Goal: Information Seeking & Learning: Check status

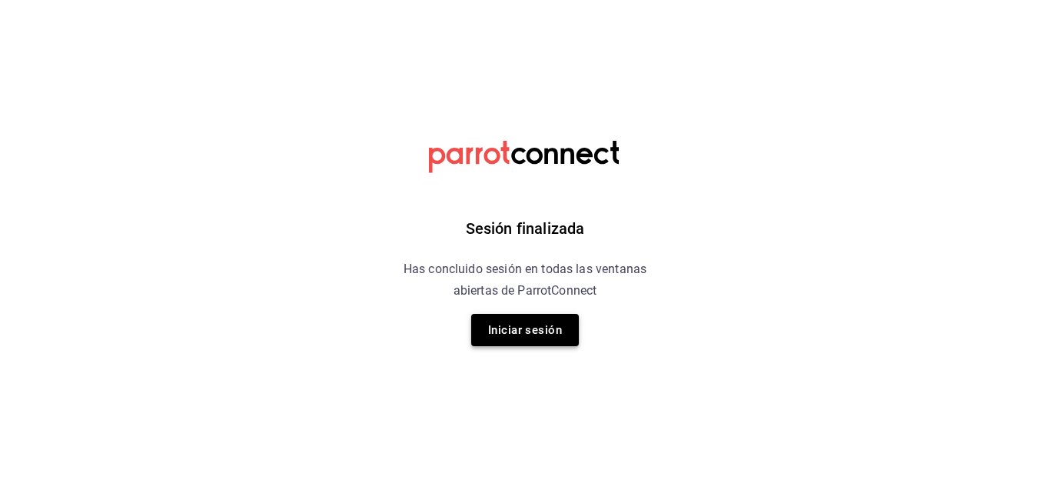
click at [517, 326] on button "Iniciar sesión" at bounding box center [525, 330] width 108 height 32
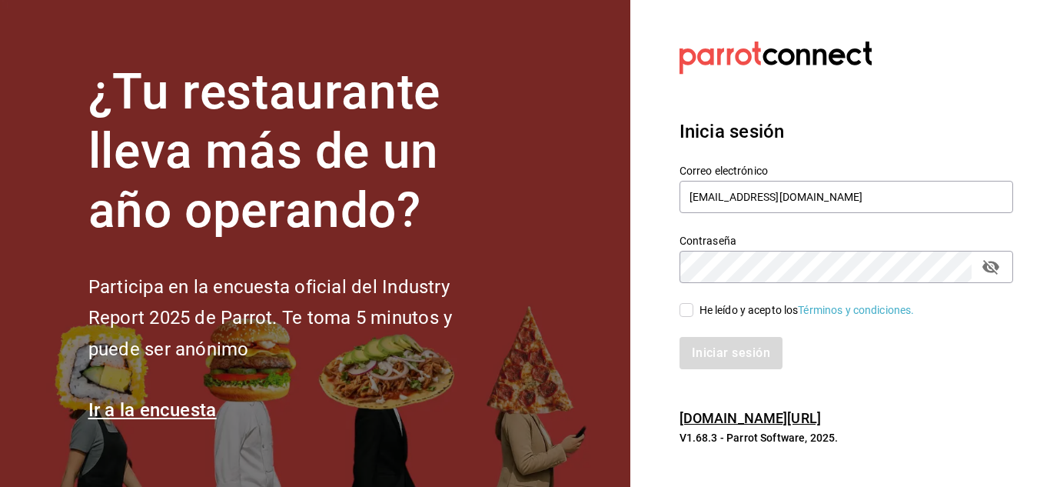
click at [997, 271] on icon "passwordField" at bounding box center [991, 267] width 18 height 18
click at [694, 309] on span "He leído y acepto los Términos y condiciones." at bounding box center [803, 310] width 221 height 16
click at [693, 309] on input "He leído y acepto los Términos y condiciones." at bounding box center [687, 310] width 14 height 14
checkbox input "true"
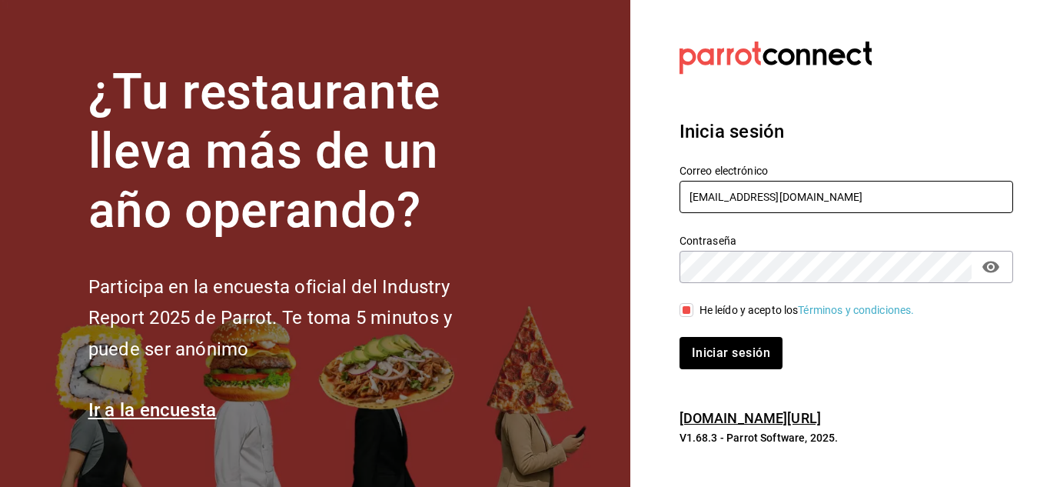
drag, startPoint x: 803, startPoint y: 203, endPoint x: 693, endPoint y: 195, distance: 110.2
click at [693, 195] on input "[EMAIL_ADDRESS][DOMAIN_NAME]" at bounding box center [847, 197] width 334 height 32
drag, startPoint x: 685, startPoint y: 195, endPoint x: 825, endPoint y: 184, distance: 140.4
click at [825, 184] on input "[EMAIL_ADDRESS][DOMAIN_NAME]" at bounding box center [847, 197] width 334 height 32
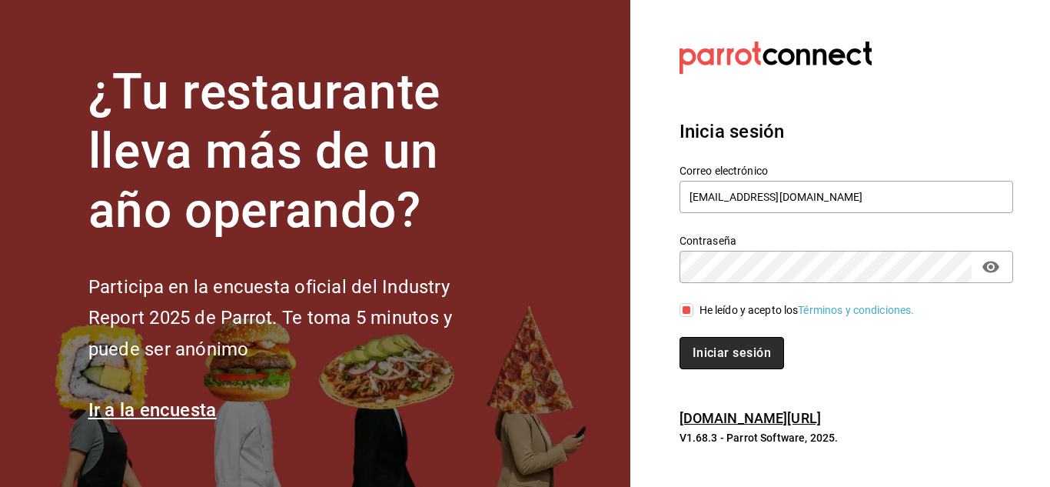
click at [751, 354] on button "Iniciar sesión" at bounding box center [732, 353] width 105 height 32
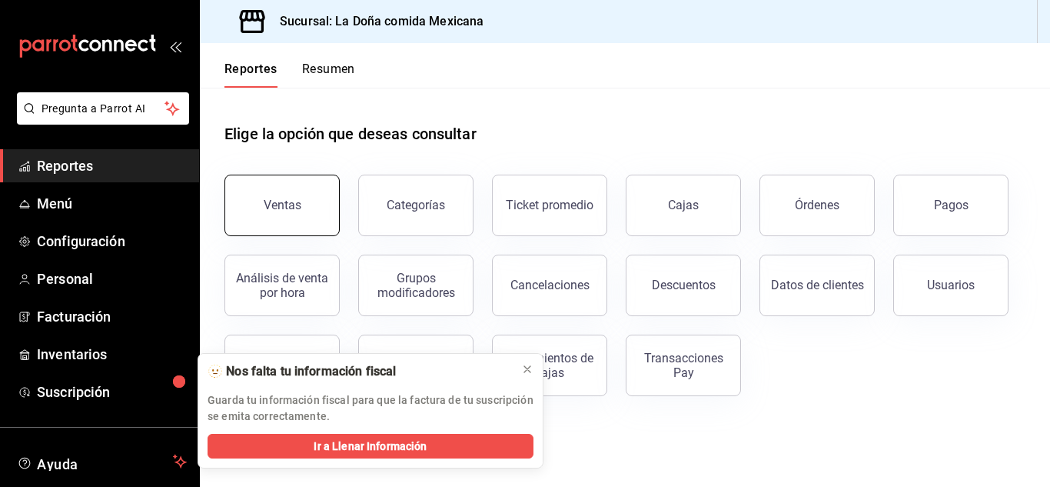
click at [296, 192] on button "Ventas" at bounding box center [281, 205] width 115 height 61
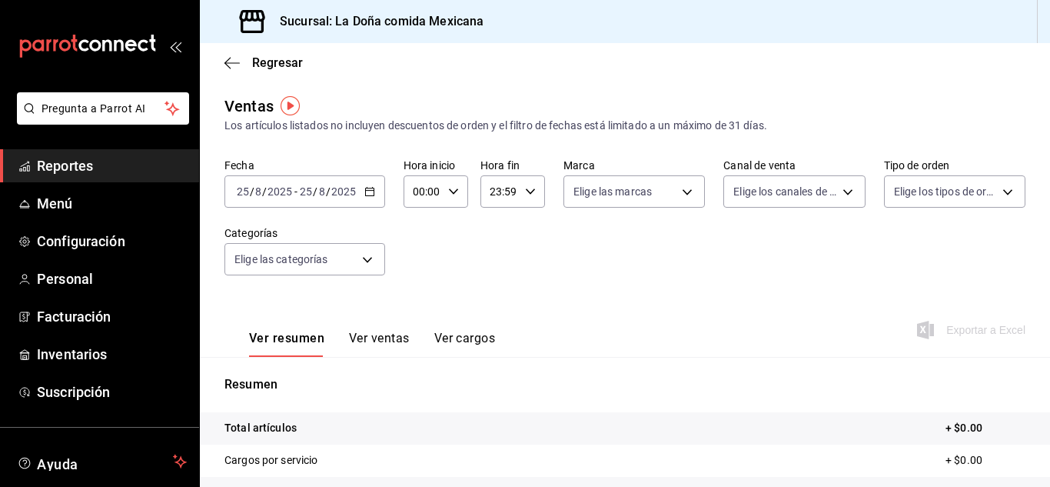
scroll to position [77, 0]
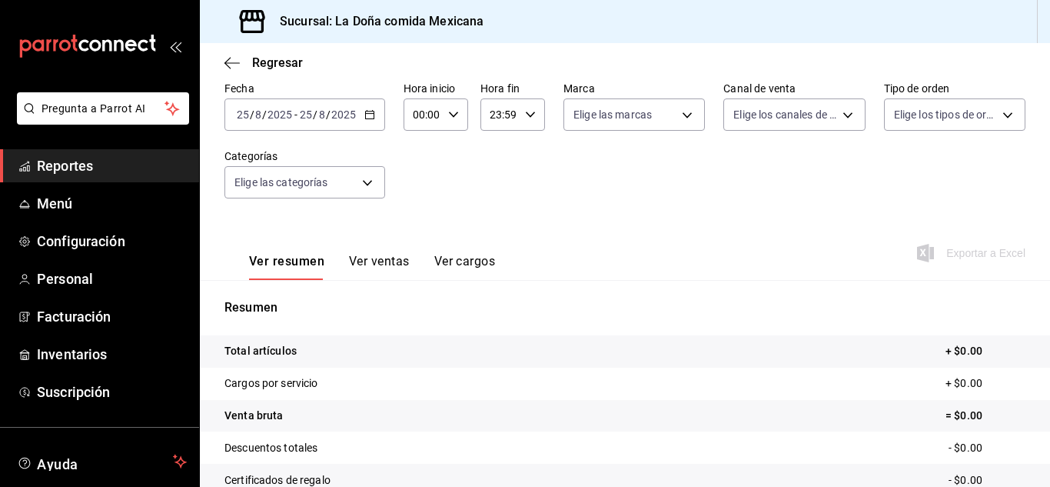
click at [311, 115] on input "25" at bounding box center [306, 114] width 14 height 12
click at [368, 113] on icon "button" at bounding box center [369, 114] width 11 height 11
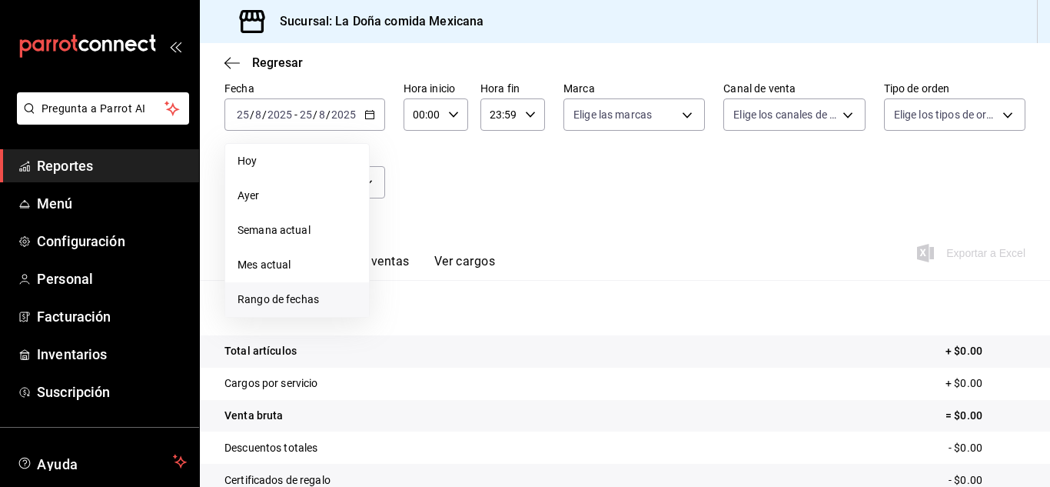
click at [274, 307] on span "Rango de fechas" at bounding box center [297, 299] width 119 height 16
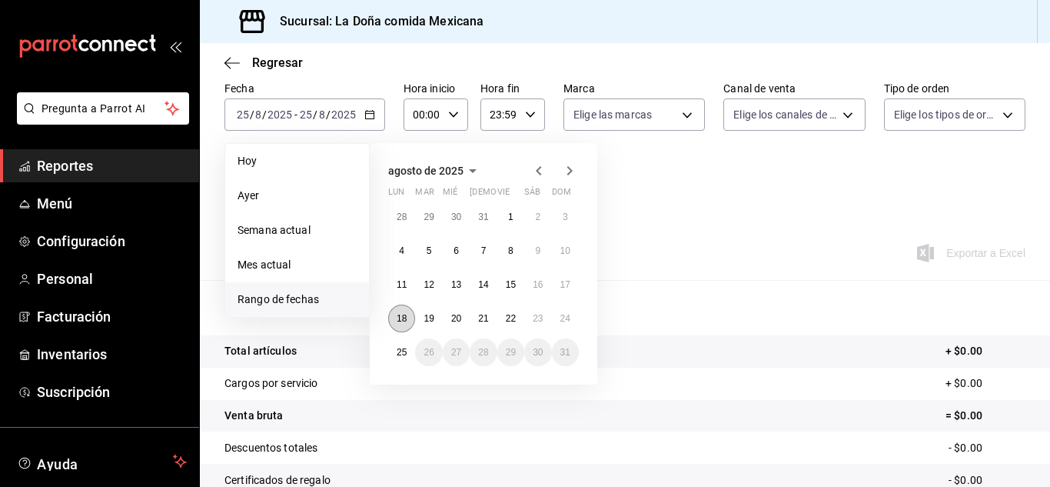
click at [400, 317] on abbr "18" at bounding box center [402, 318] width 10 height 11
click at [570, 317] on abbr "24" at bounding box center [565, 318] width 10 height 11
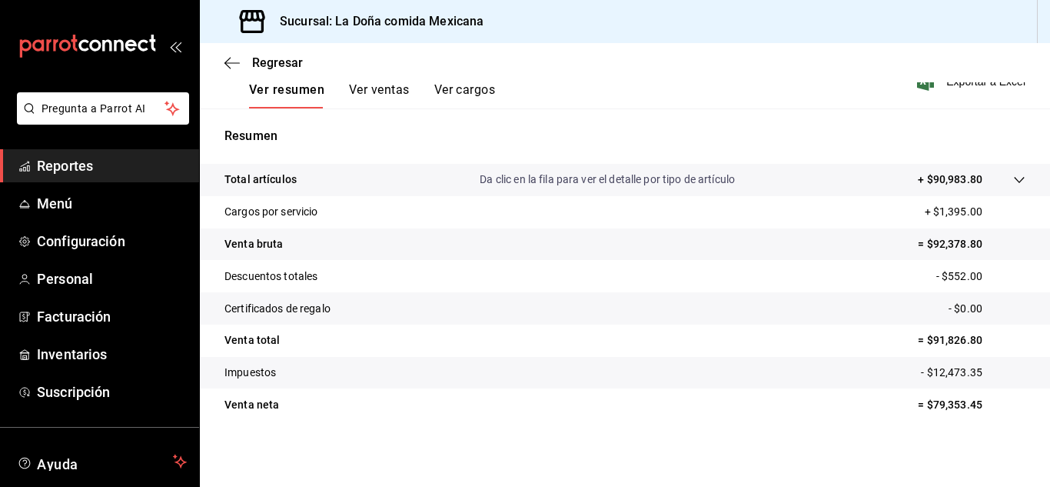
scroll to position [250, 0]
drag, startPoint x: 918, startPoint y: 244, endPoint x: 974, endPoint y: 244, distance: 56.1
click at [974, 244] on p "= $92,378.80" at bounding box center [972, 242] width 108 height 16
copy p "$92,378.80"
click at [955, 277] on p "- $552.00" at bounding box center [980, 275] width 89 height 16
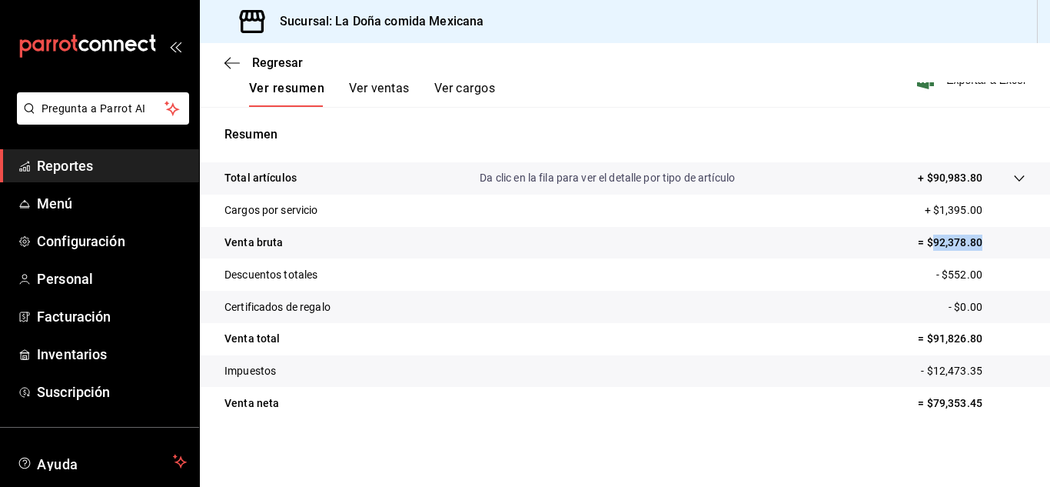
drag, startPoint x: 921, startPoint y: 238, endPoint x: 970, endPoint y: 238, distance: 49.2
click at [970, 238] on p "= $92,378.80" at bounding box center [972, 242] width 108 height 16
copy p "92,378.80"
click at [183, 51] on div "mailbox folders" at bounding box center [99, 46] width 199 height 92
click at [178, 45] on div "mailbox folders" at bounding box center [99, 46] width 199 height 92
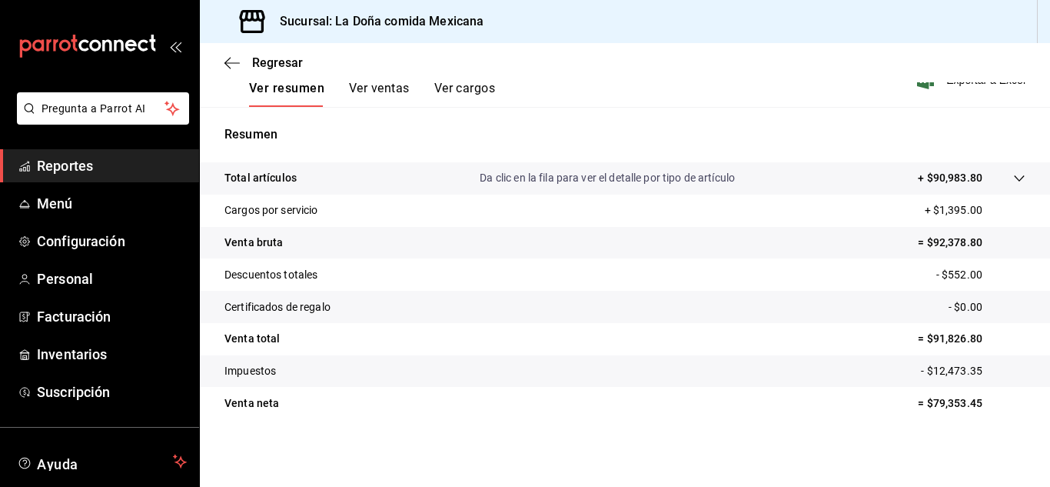
click at [175, 43] on icon "open_drawer_menu" at bounding box center [175, 46] width 12 height 12
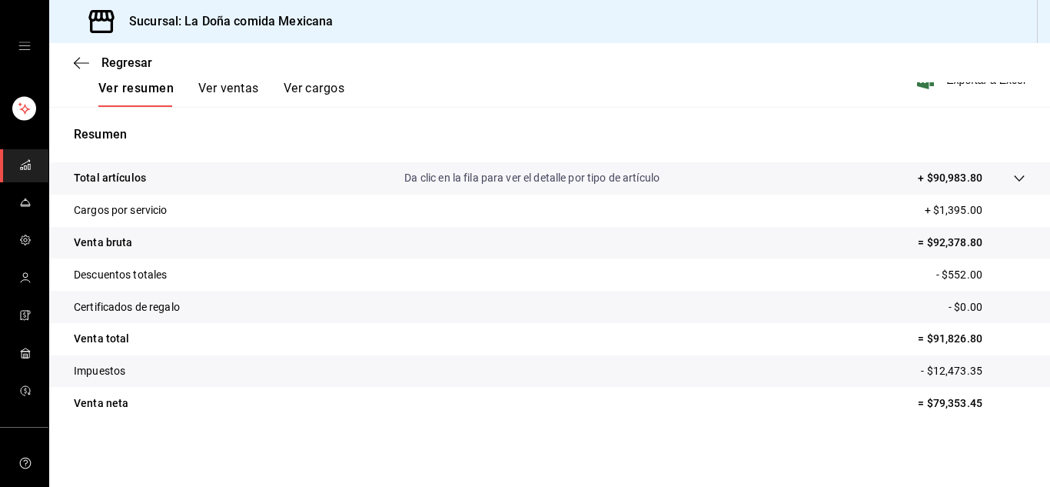
click at [25, 45] on icon "open drawer" at bounding box center [24, 46] width 12 height 12
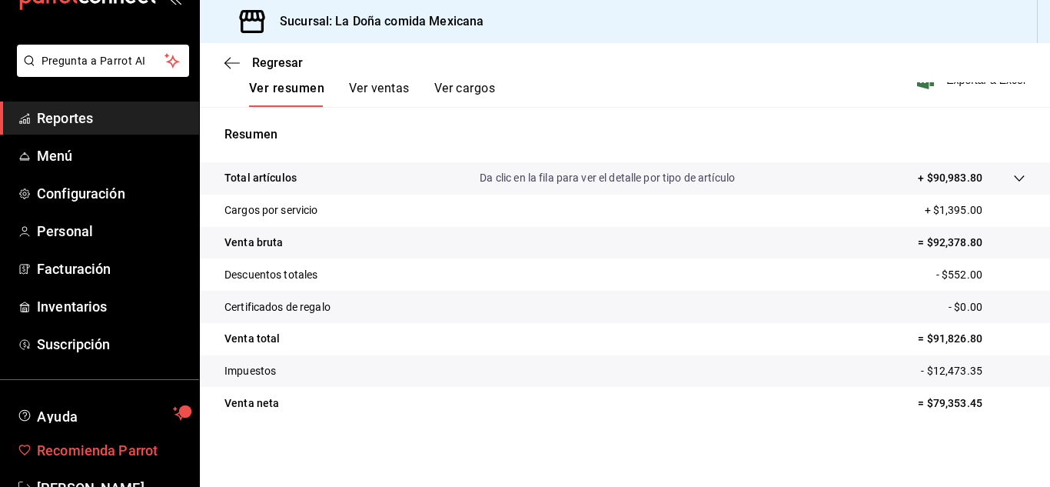
scroll to position [94, 0]
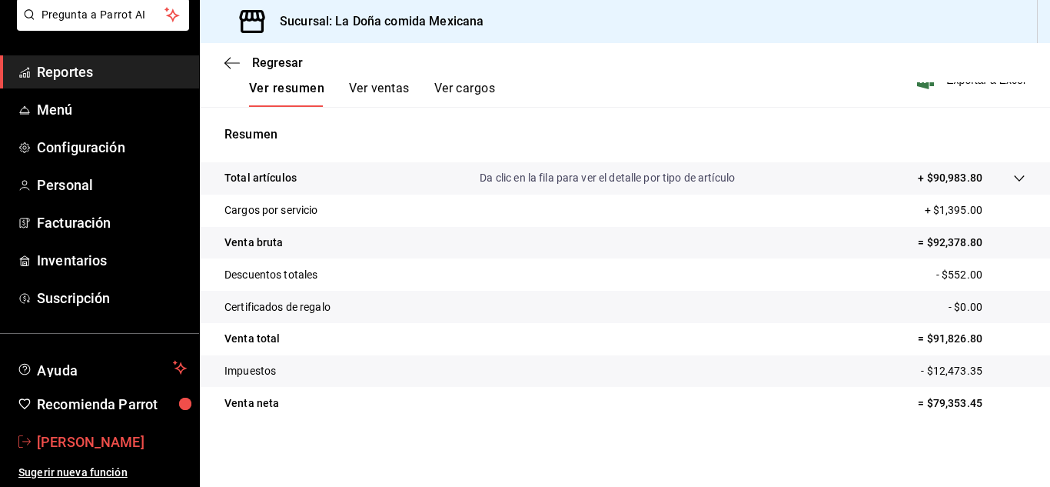
click at [106, 440] on span "DEYA contadora" at bounding box center [112, 441] width 150 height 21
